Goal: Navigation & Orientation: Find specific page/section

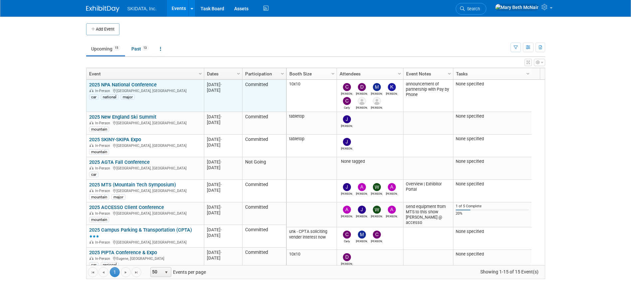
click at [101, 85] on link "2025 NPA National Conference" at bounding box center [122, 85] width 67 height 6
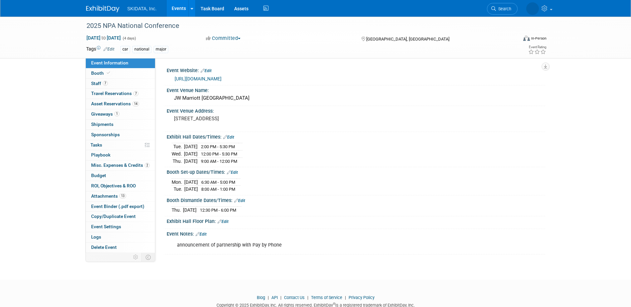
click at [177, 10] on link "Events" at bounding box center [179, 8] width 24 height 17
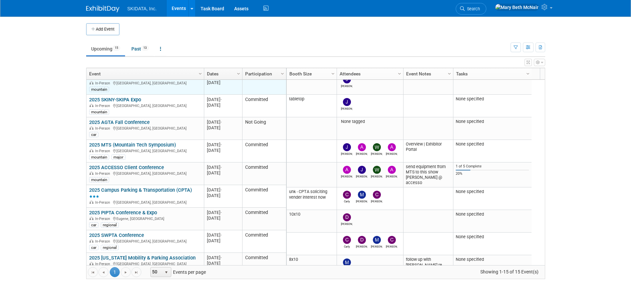
scroll to position [80, 0]
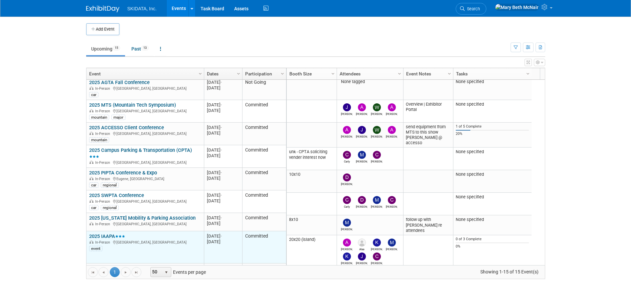
click at [105, 235] on link "2025 IAAPA" at bounding box center [107, 236] width 36 height 6
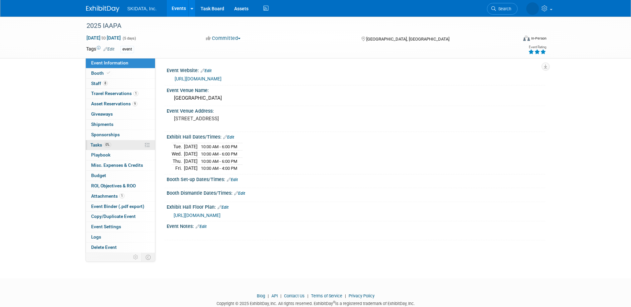
click at [98, 147] on span "Tasks 0%" at bounding box center [100, 144] width 21 height 5
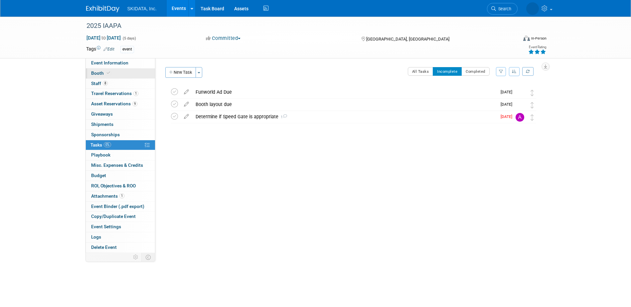
click at [96, 72] on span "Booth" at bounding box center [101, 72] width 20 height 5
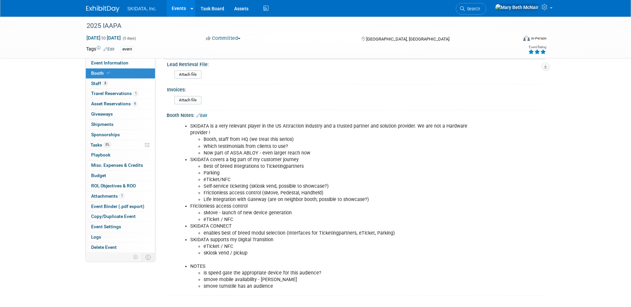
scroll to position [174, 0]
click at [94, 74] on span "Booth" at bounding box center [101, 72] width 20 height 5
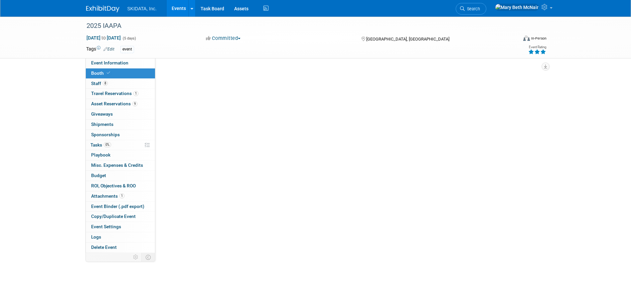
scroll to position [0, 0]
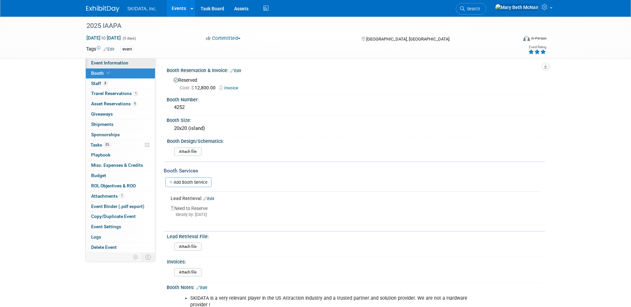
click at [106, 62] on span "Event Information" at bounding box center [109, 62] width 37 height 5
